Goal: Check status: Check status

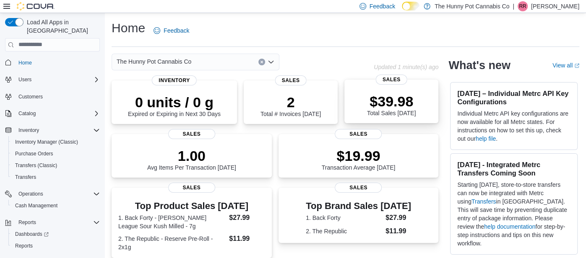
click at [395, 84] on span "Sales" at bounding box center [391, 80] width 31 height 10
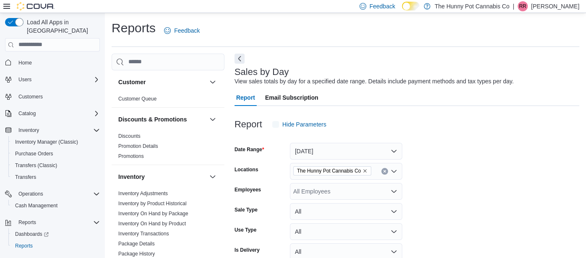
scroll to position [19, 0]
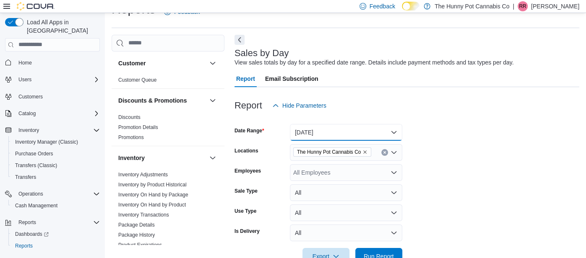
click at [373, 135] on button "Today" at bounding box center [346, 132] width 112 height 17
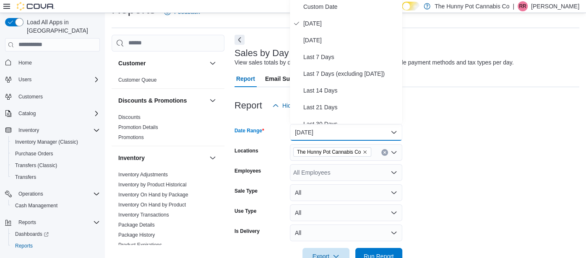
scroll to position [17, 0]
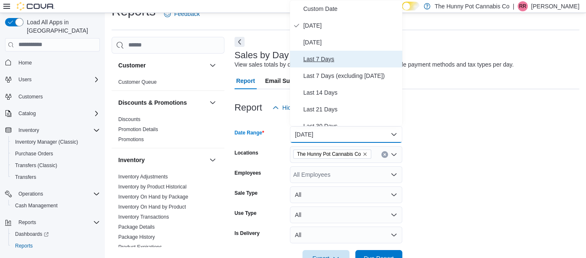
click at [338, 57] on span "Last 7 Days" at bounding box center [351, 59] width 96 height 10
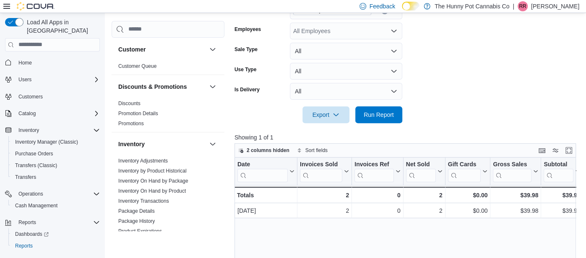
scroll to position [161, 0]
click at [390, 111] on span "Run Report" at bounding box center [378, 114] width 30 height 8
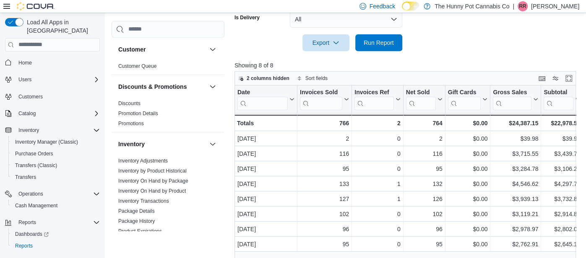
scroll to position [232, 0]
